Goal: Check status

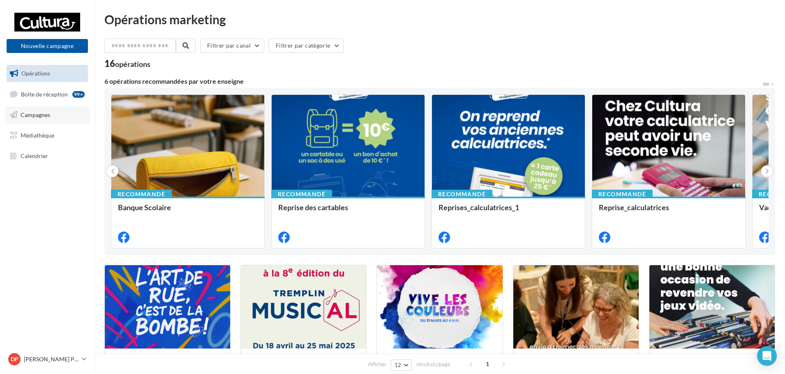
click at [37, 115] on span "Campagnes" at bounding box center [36, 114] width 30 height 7
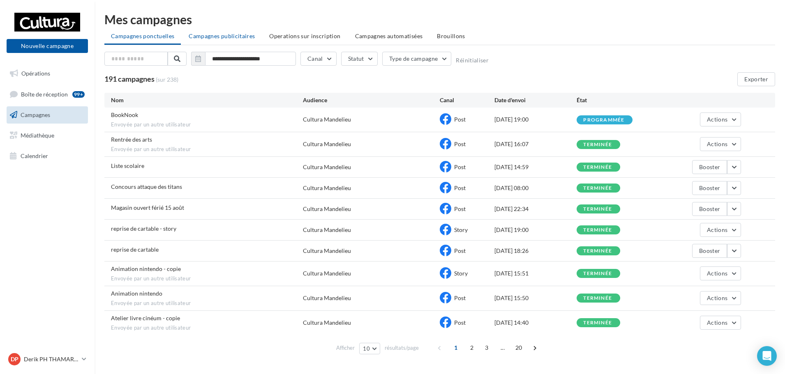
click at [236, 32] on li "Campagnes publicitaires" at bounding box center [221, 36] width 79 height 15
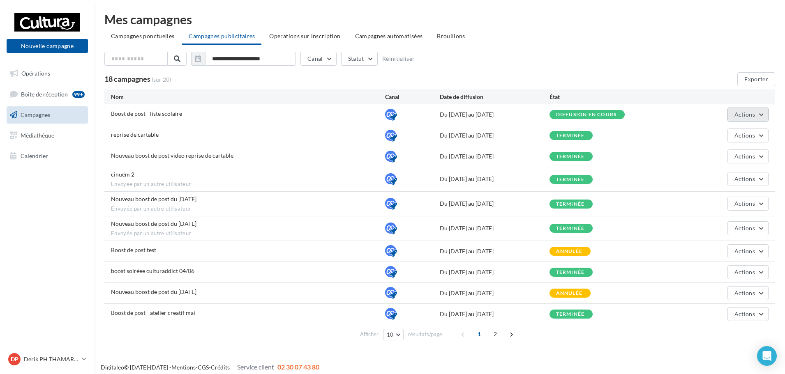
click at [762, 118] on button "Actions" at bounding box center [747, 115] width 41 height 14
click at [741, 162] on button "Voir les résultats" at bounding box center [727, 155] width 82 height 21
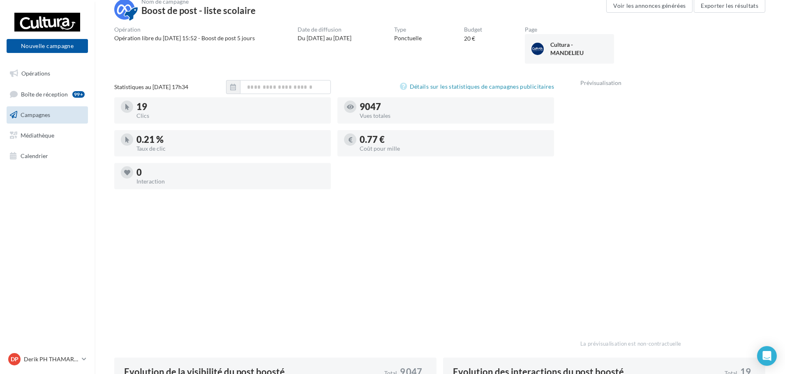
scroll to position [27, 0]
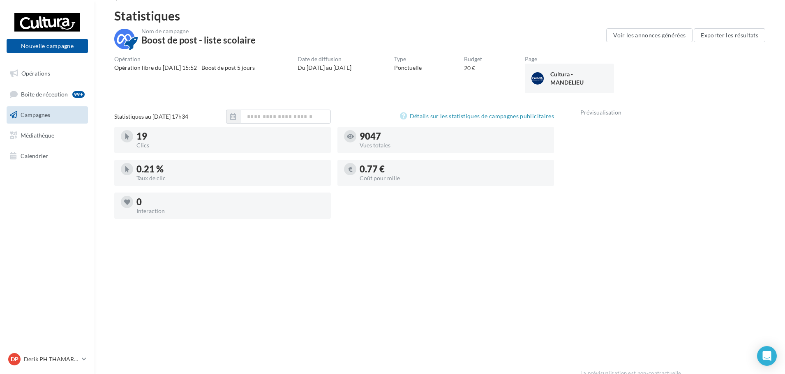
click at [512, 277] on div "Statistiques au 27 août 2025 - 17h34 Détails sur les statistiques de campagnes …" at bounding box center [334, 247] width 440 height 275
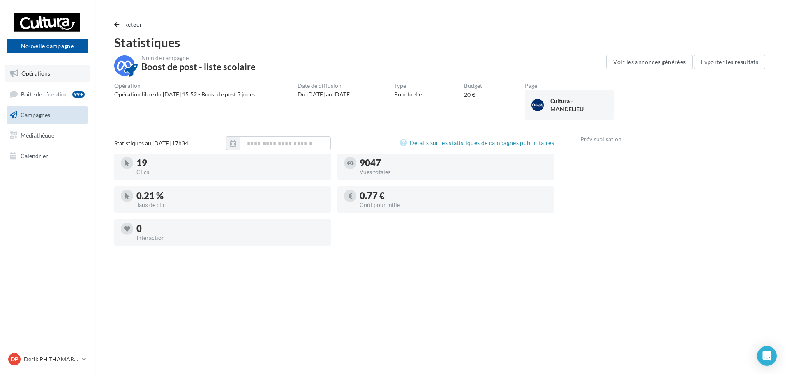
click at [32, 74] on span "Opérations" at bounding box center [35, 73] width 29 height 7
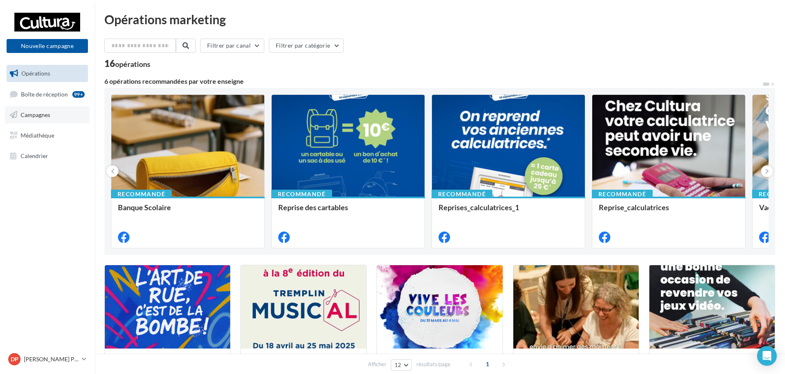
click at [33, 117] on span "Campagnes" at bounding box center [36, 114] width 30 height 7
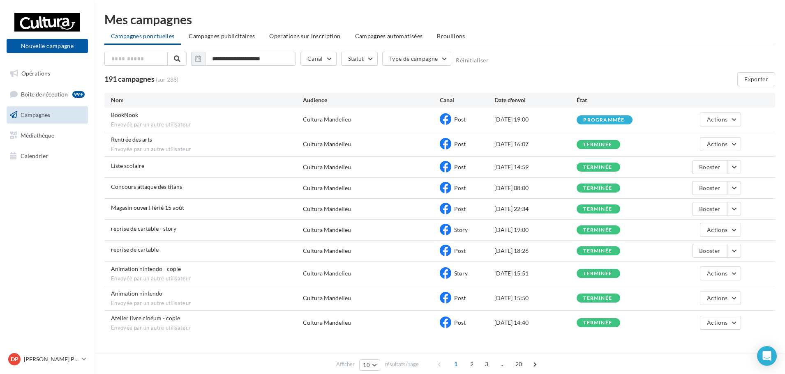
click at [164, 115] on div "BookNook Envoyée par un autre utilisateur" at bounding box center [207, 120] width 192 height 18
click at [124, 111] on div "BookNook Envoyée par un autre utilisateur Cultura Mandelieu Post 27/08/2025 19:…" at bounding box center [439, 120] width 671 height 24
click at [733, 122] on button "Actions" at bounding box center [720, 120] width 41 height 14
click at [705, 140] on button "Voir les résultats" at bounding box center [700, 138] width 82 height 21
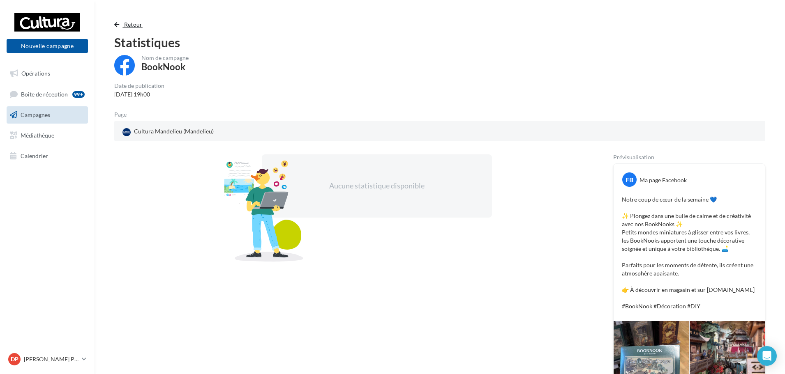
click at [132, 26] on span "Retour" at bounding box center [133, 24] width 18 height 7
